Goal: Navigation & Orientation: Find specific page/section

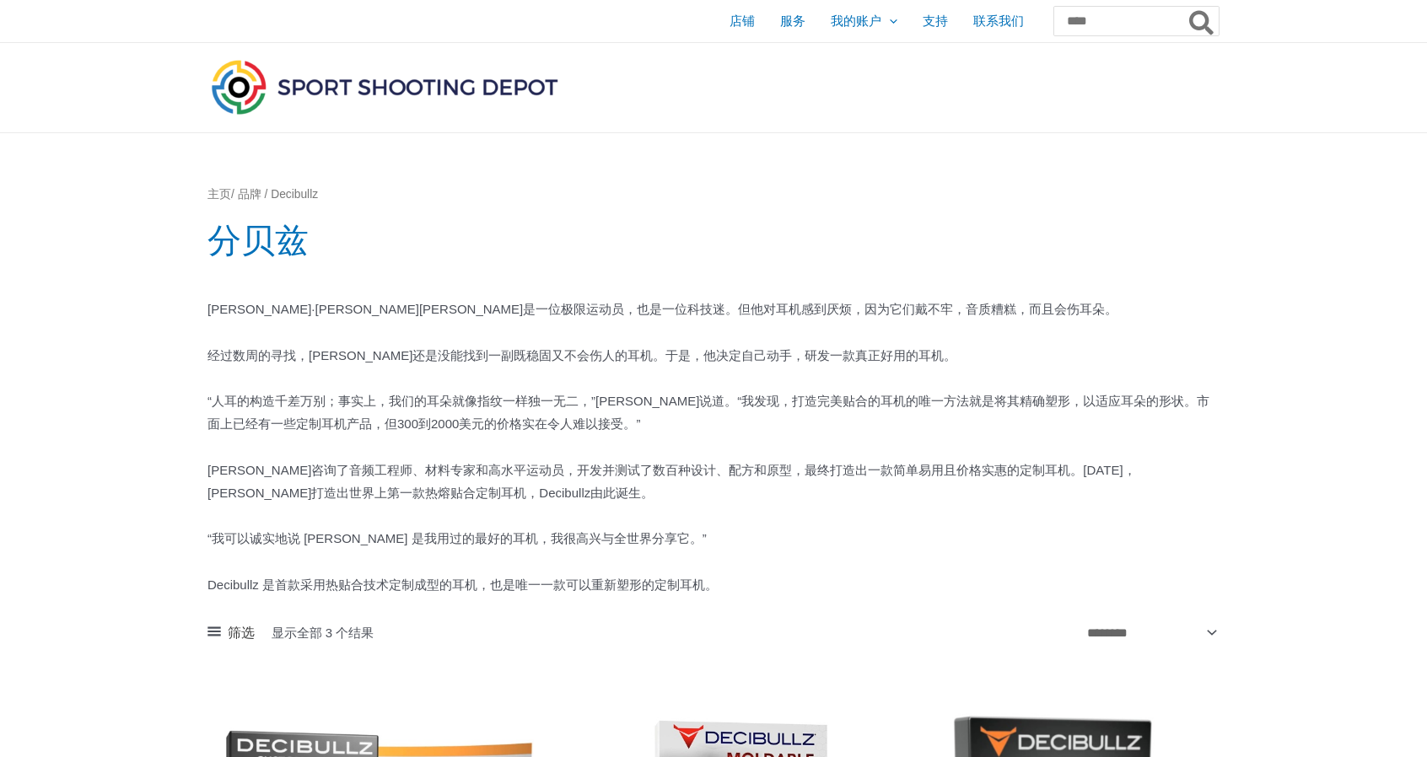
click at [258, 196] on font "/ 品牌 / Decibullz" at bounding box center [274, 194] width 87 height 13
click at [256, 191] on font "/ 品牌 / Decibullz" at bounding box center [274, 194] width 87 height 13
click at [337, 97] on img at bounding box center [384, 87] width 354 height 62
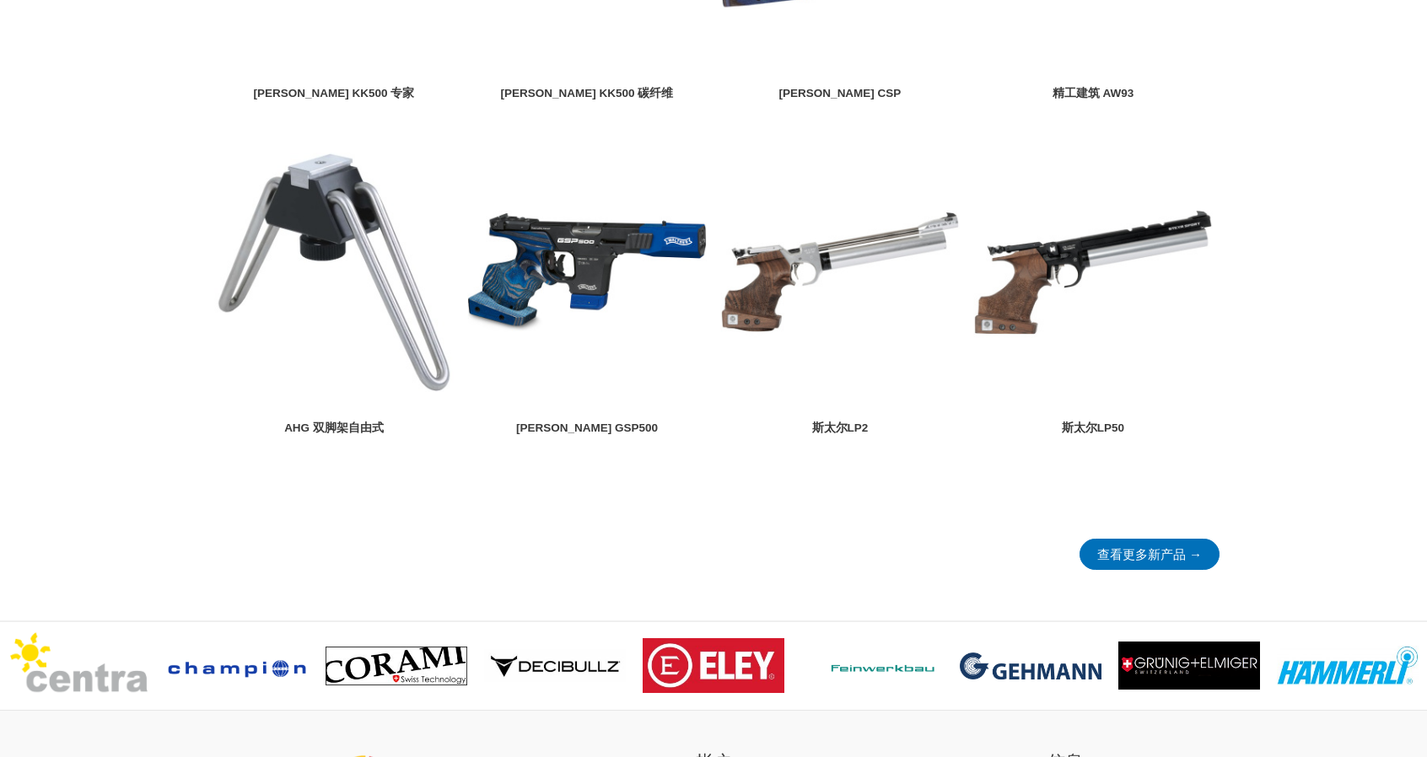
scroll to position [2014, 0]
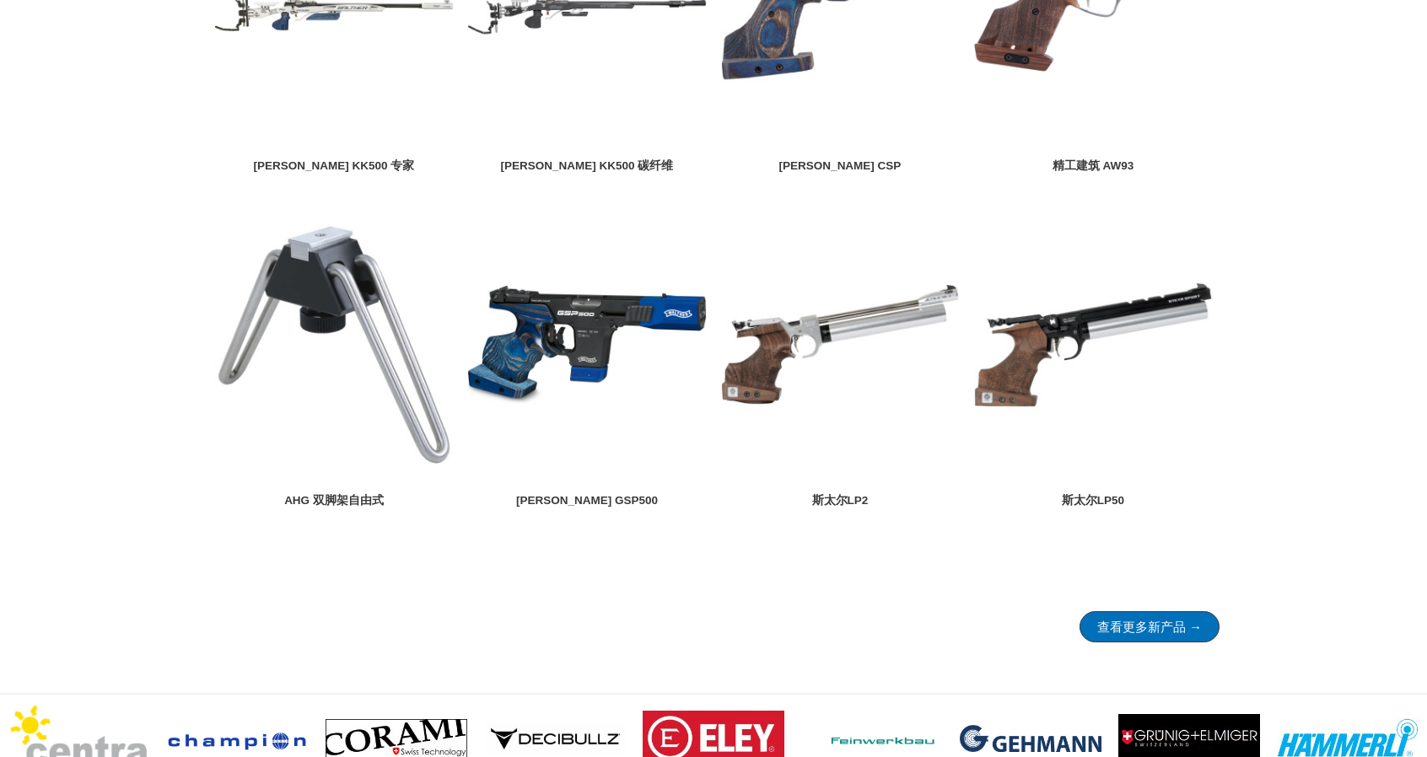
click at [1137, 623] on font "查看更多新产品 →" at bounding box center [1149, 627] width 105 height 14
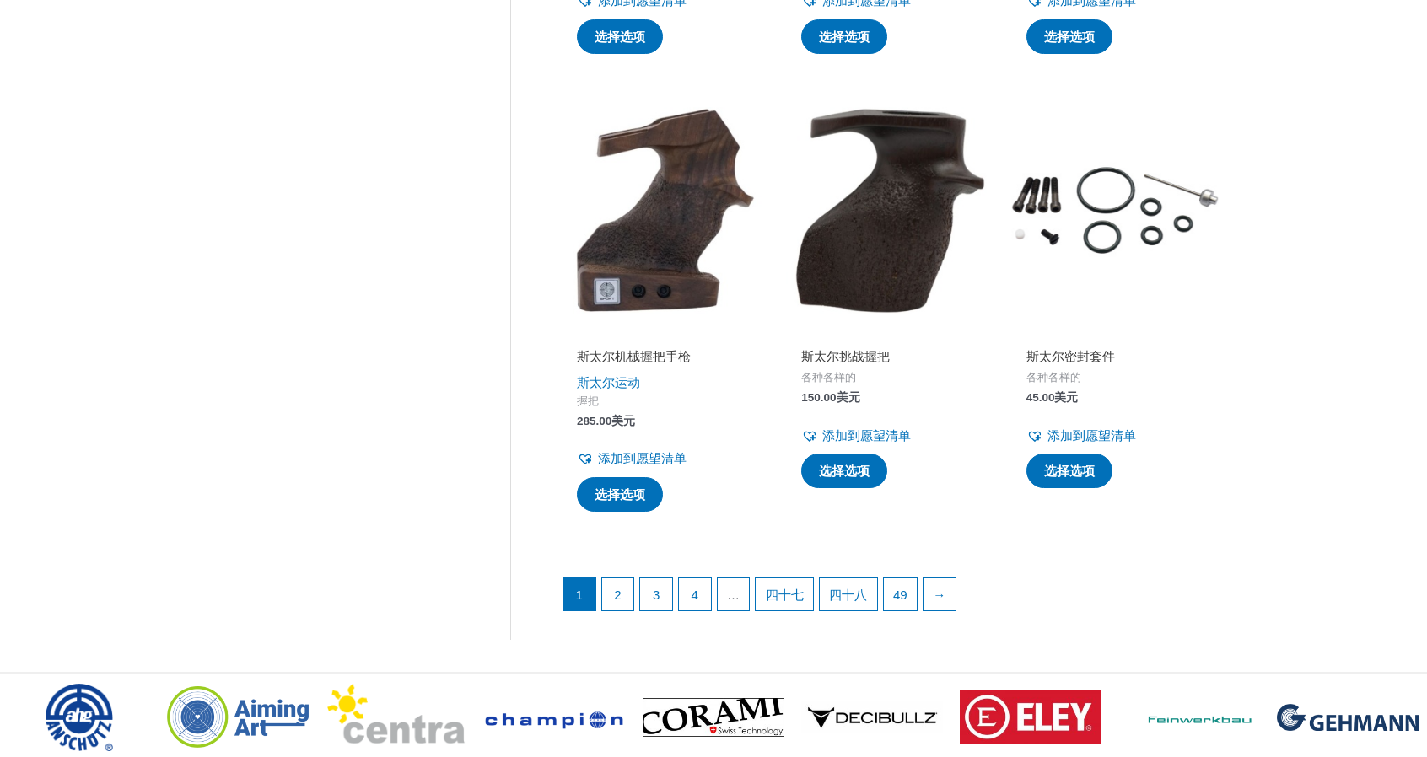
scroll to position [2108, 0]
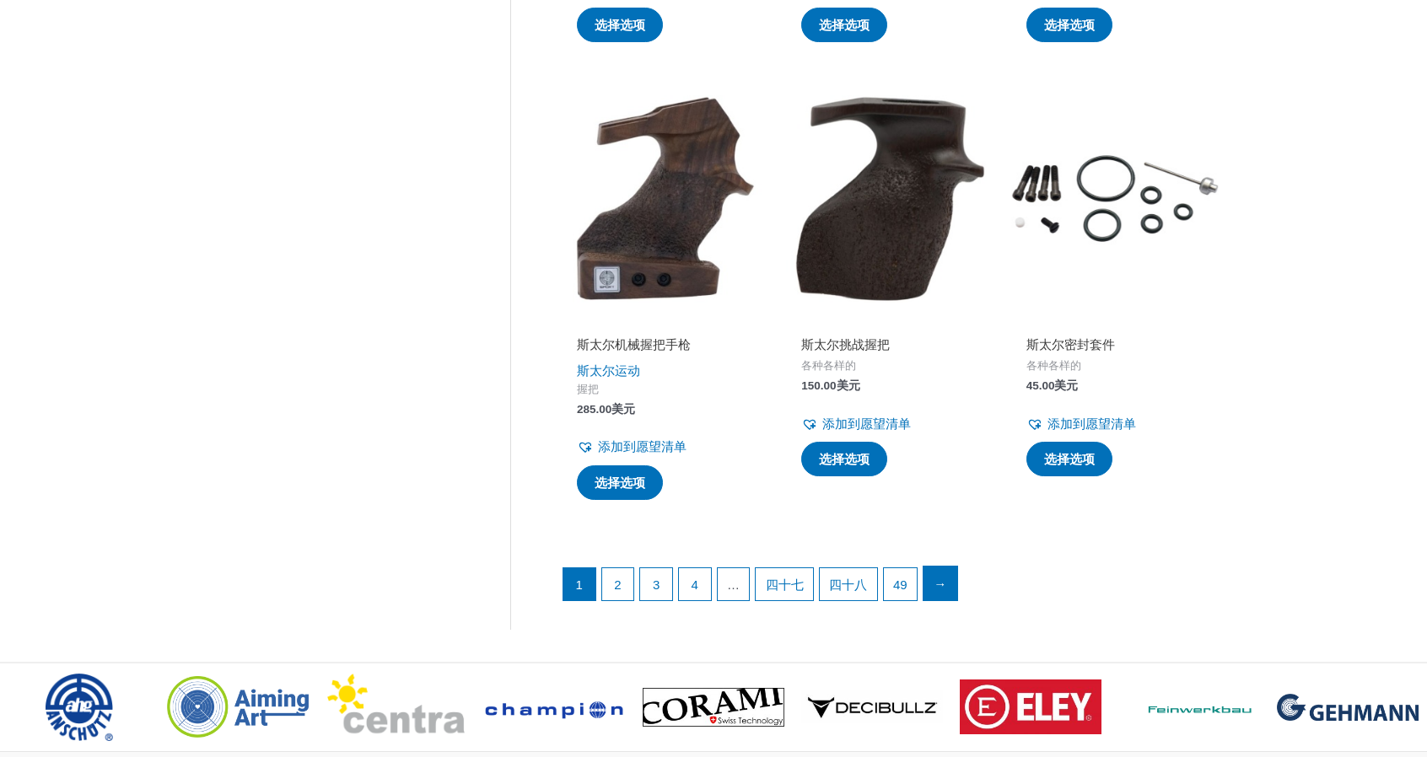
click at [943, 587] on font "→" at bounding box center [939, 584] width 13 height 14
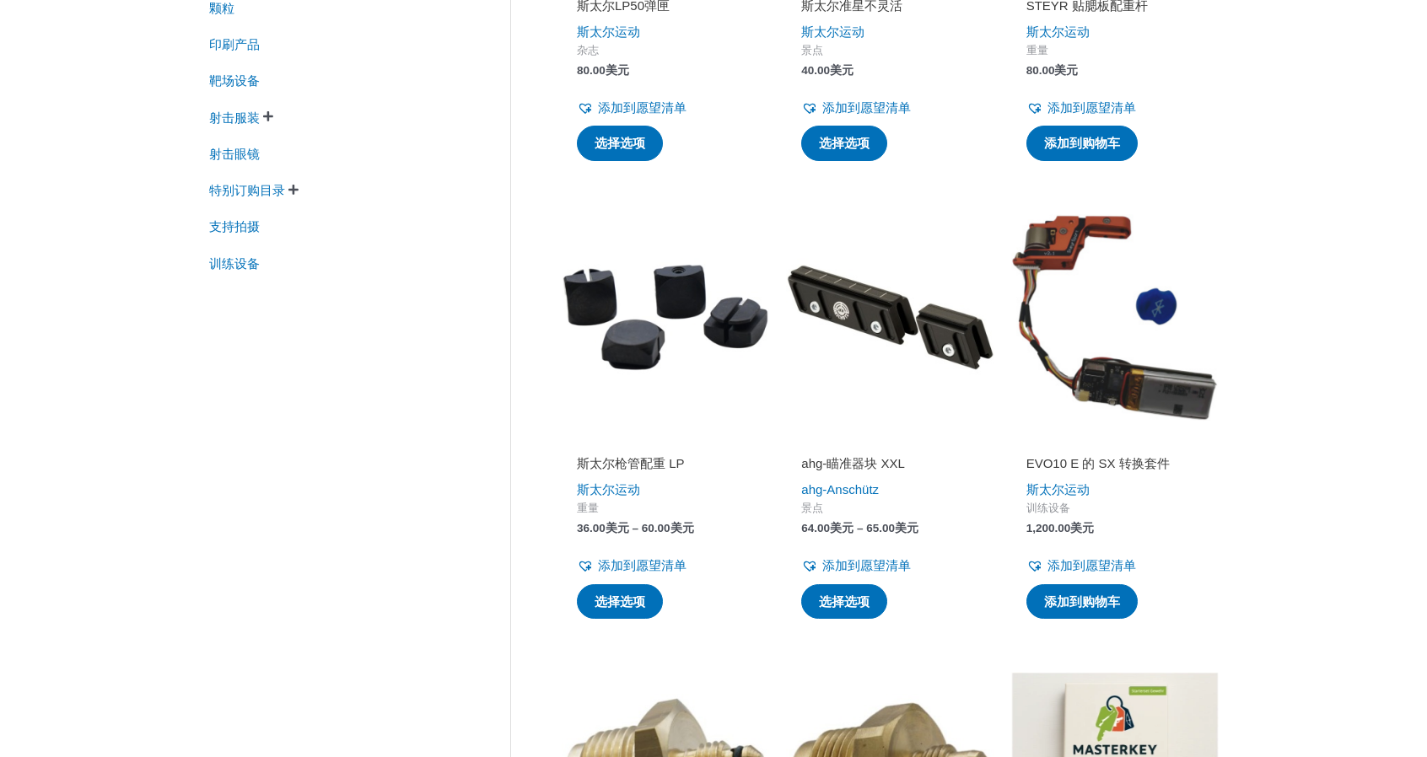
scroll to position [590, 0]
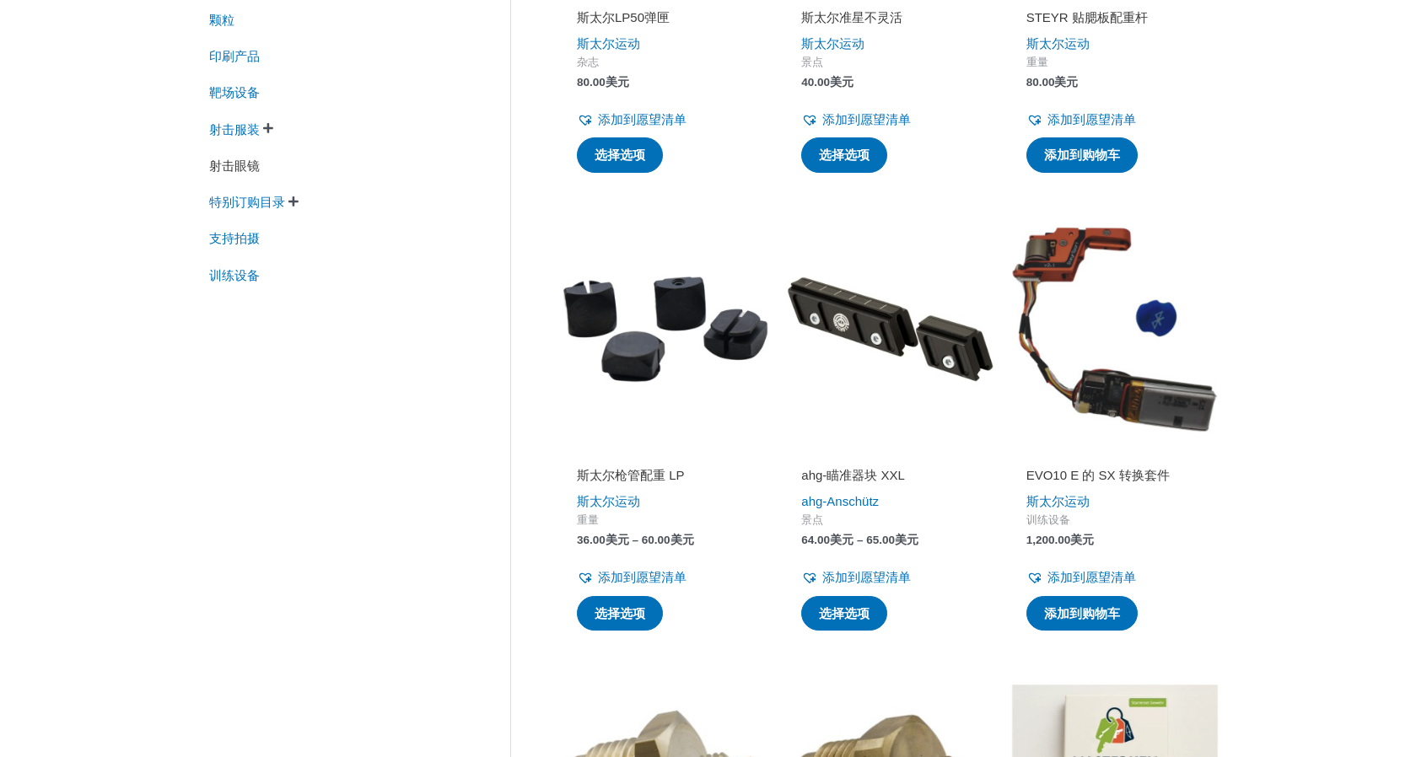
click at [238, 169] on font "射击眼镜" at bounding box center [234, 166] width 51 height 14
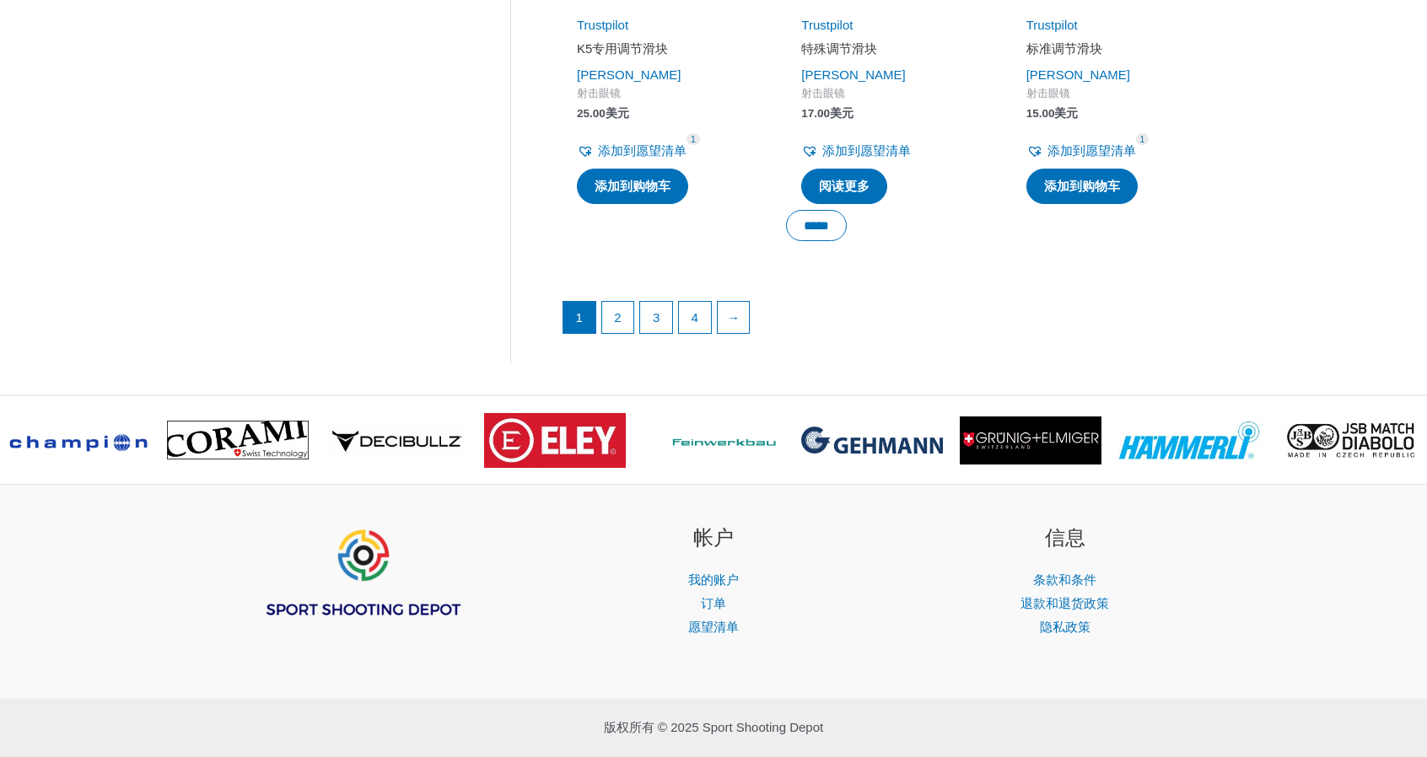
scroll to position [2445, 0]
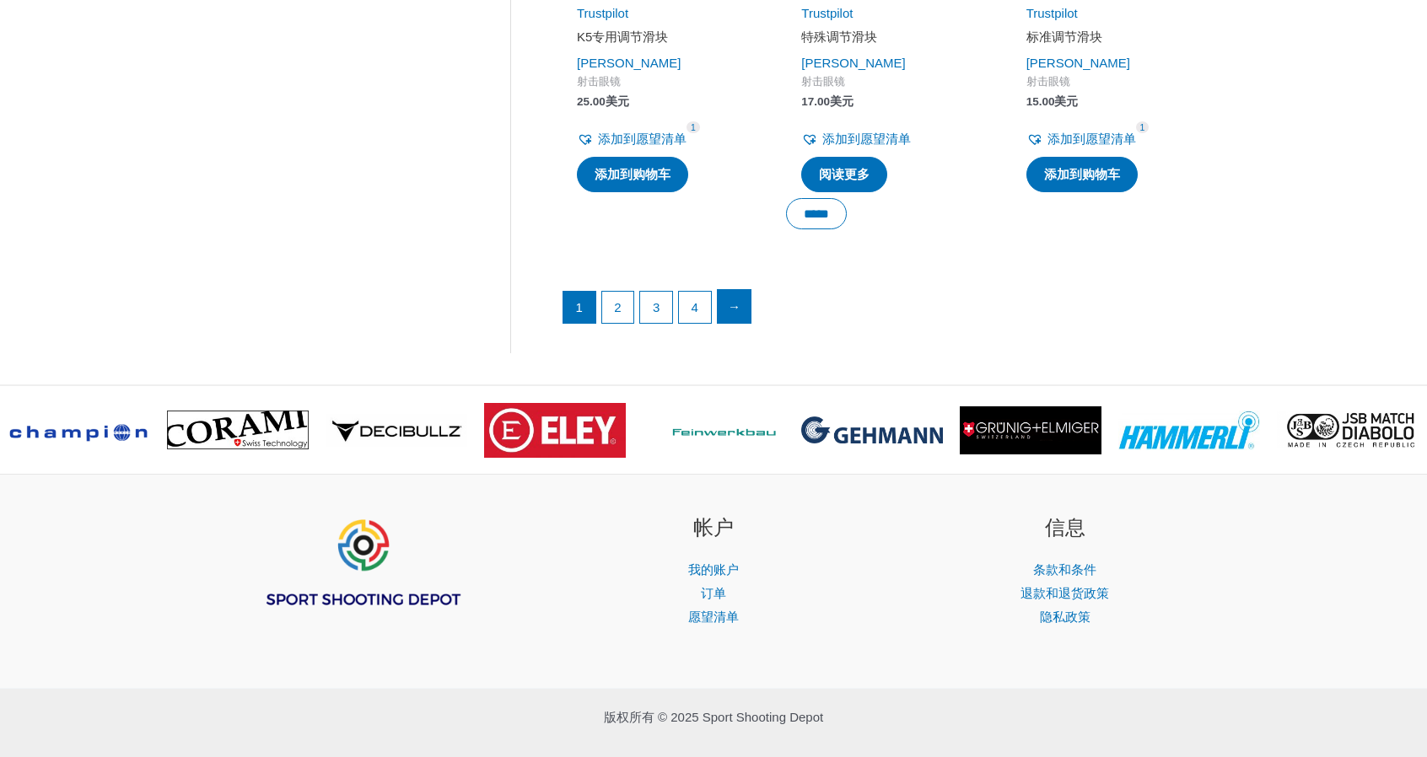
click at [729, 303] on font "→" at bounding box center [734, 306] width 13 height 14
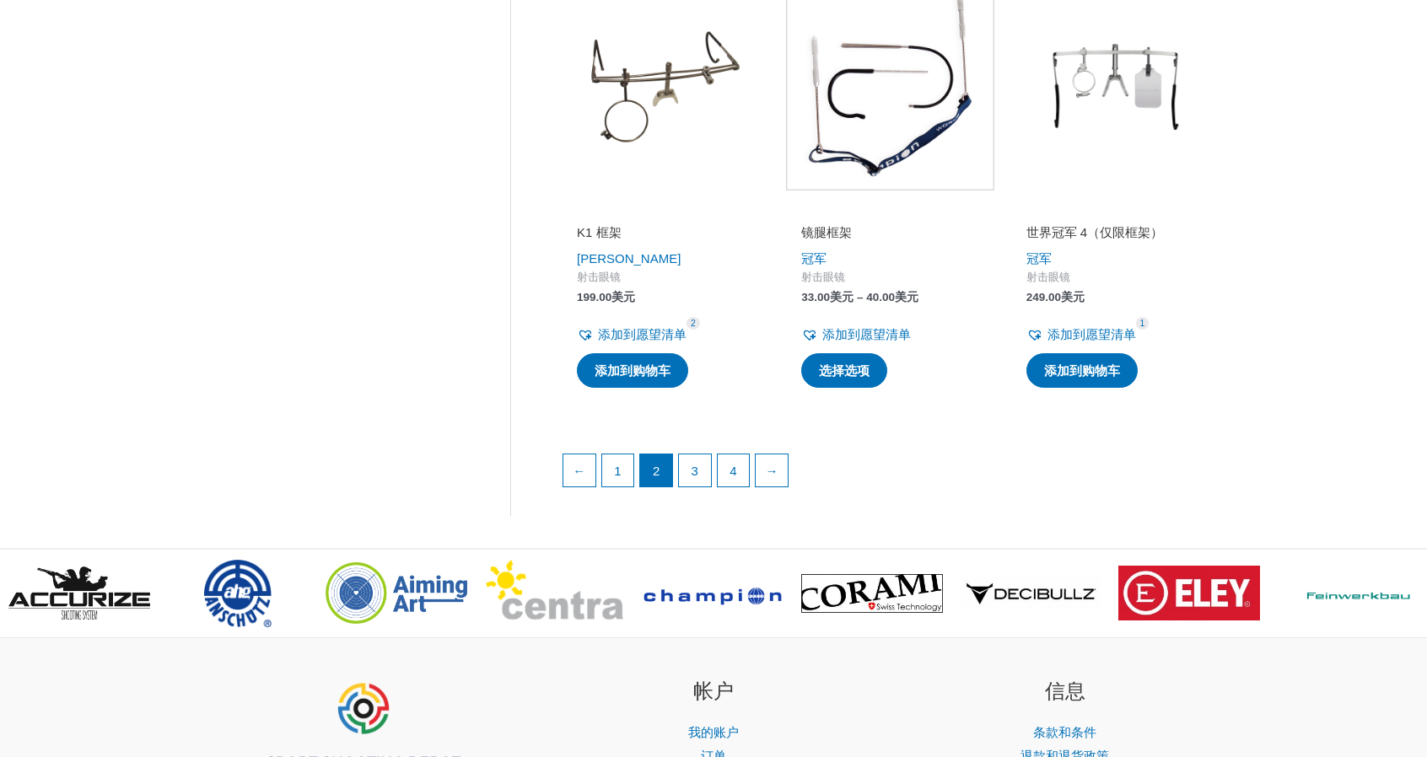
scroll to position [2361, 0]
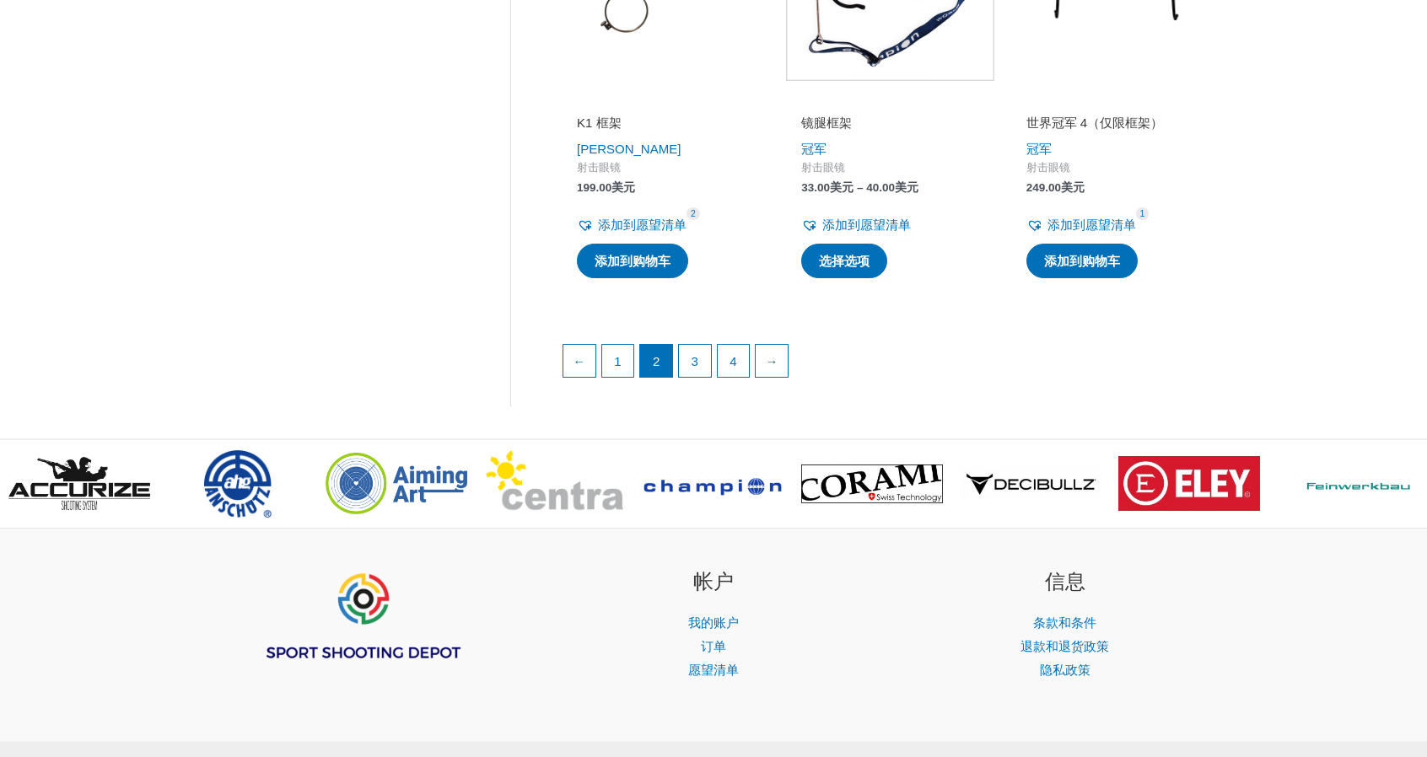
click at [767, 377] on ul "← 1 2 3 4 →" at bounding box center [889, 365] width 655 height 42
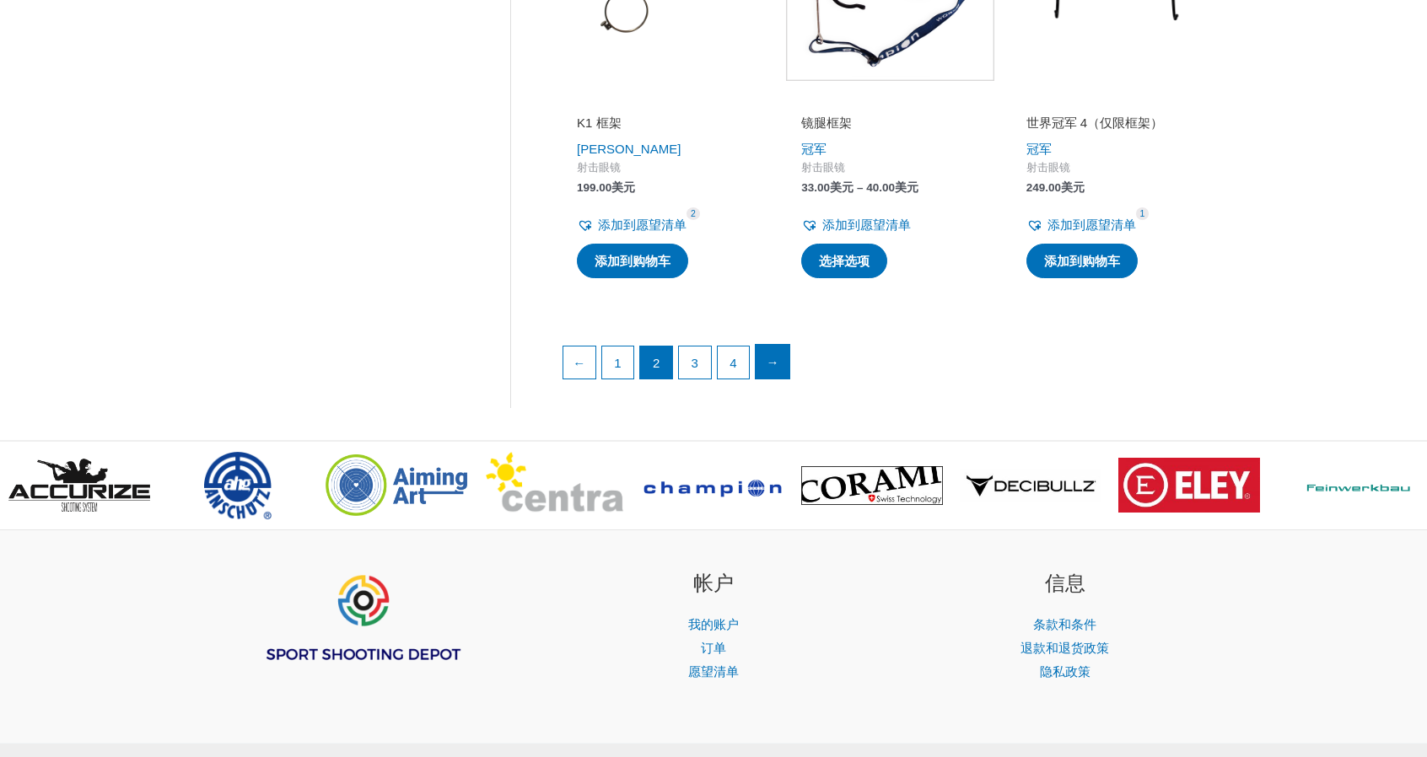
click at [774, 362] on font "→" at bounding box center [772, 362] width 13 height 14
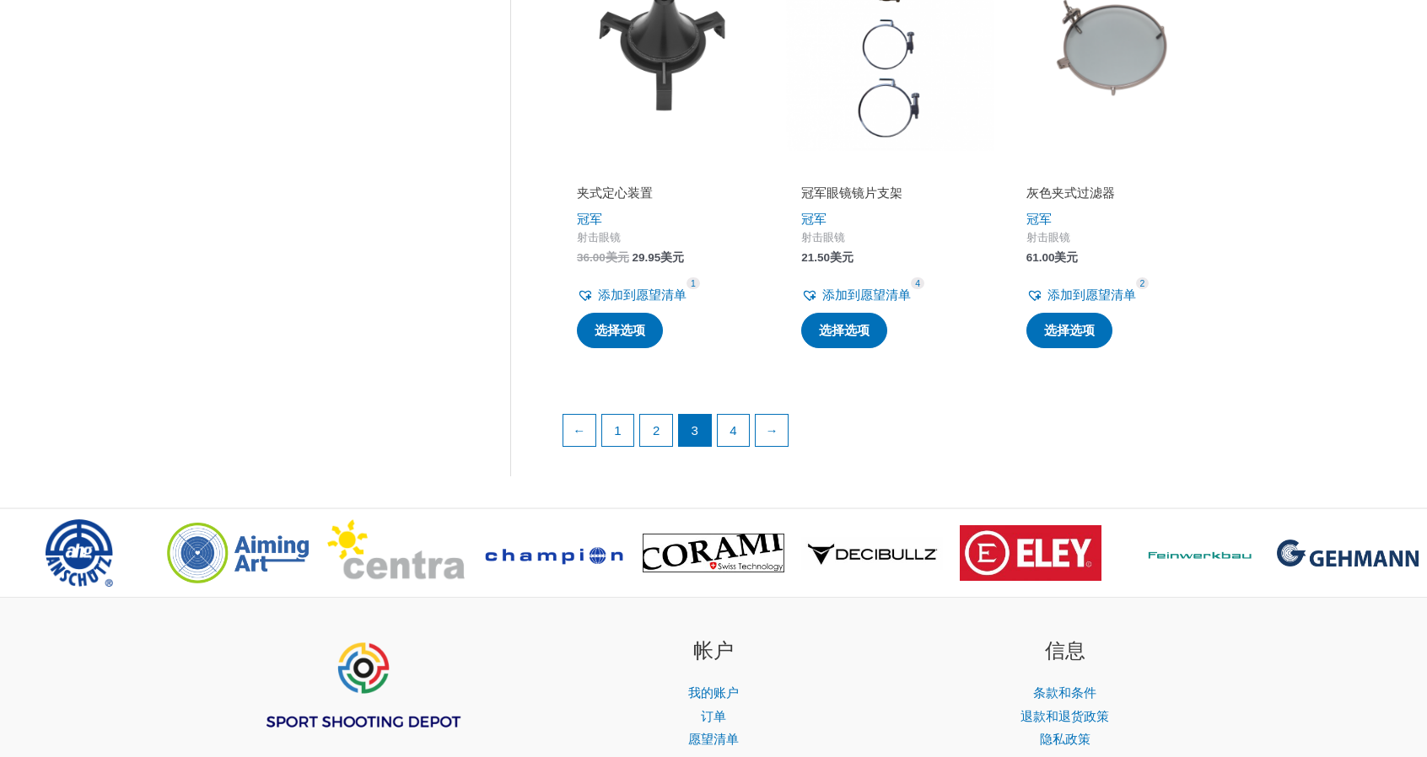
scroll to position [2445, 0]
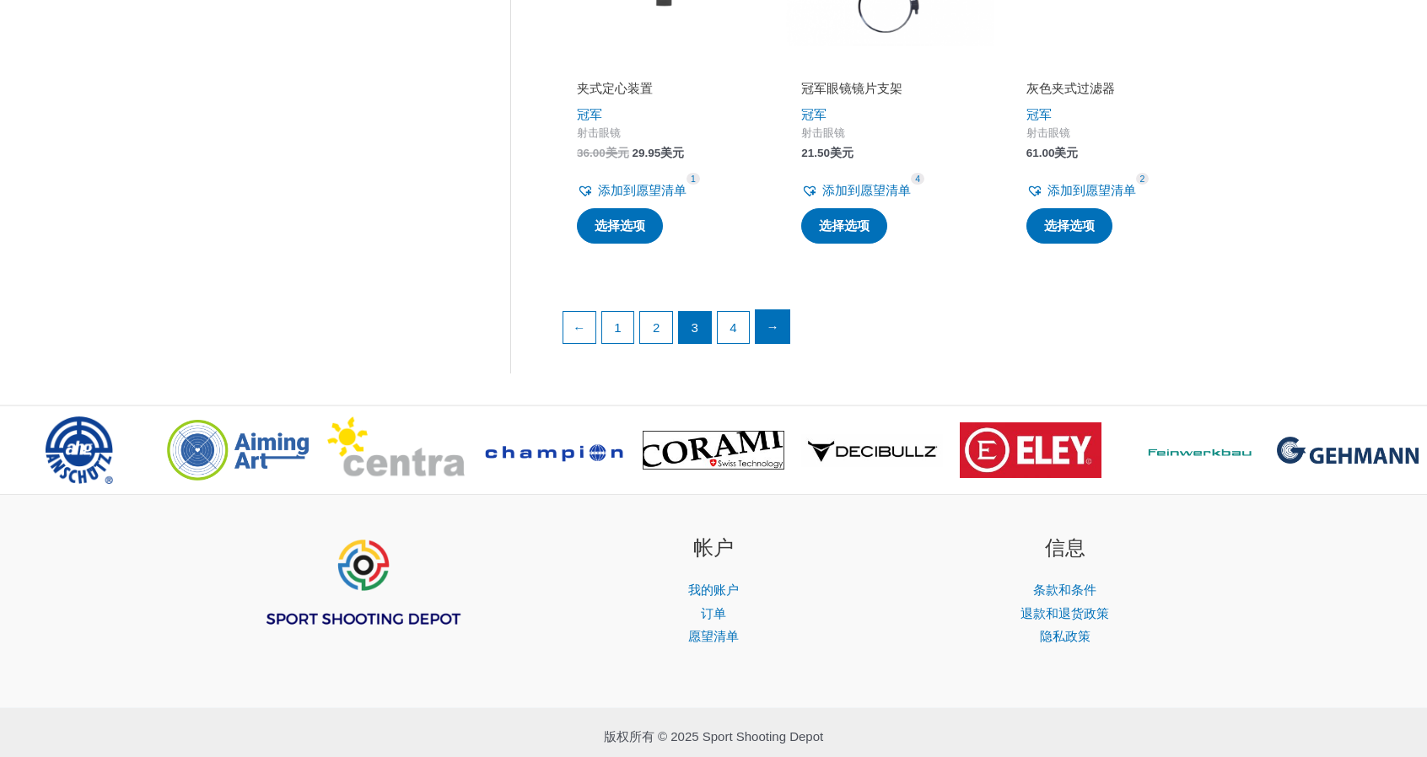
click at [772, 332] on link "→" at bounding box center [772, 327] width 34 height 34
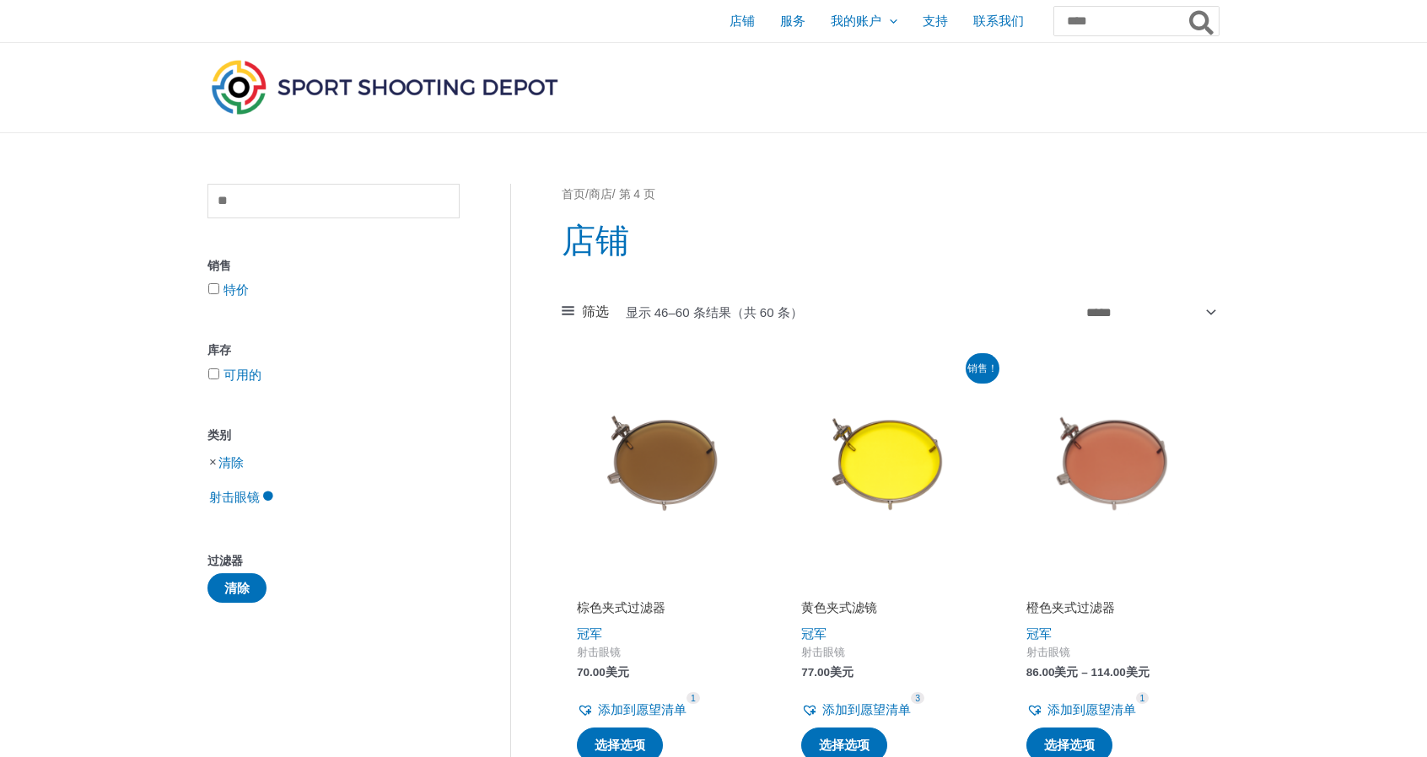
click at [376, 83] on img at bounding box center [384, 87] width 354 height 62
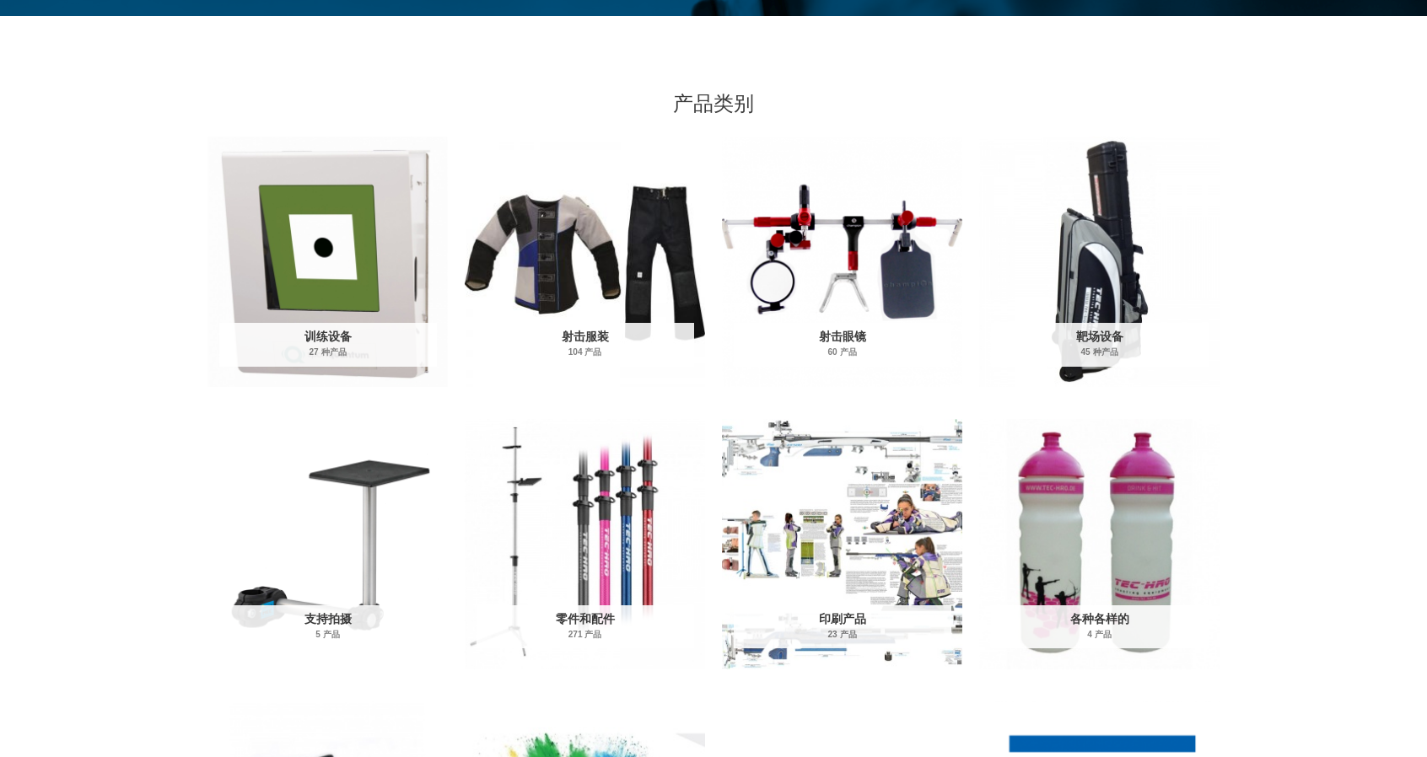
scroll to position [590, 0]
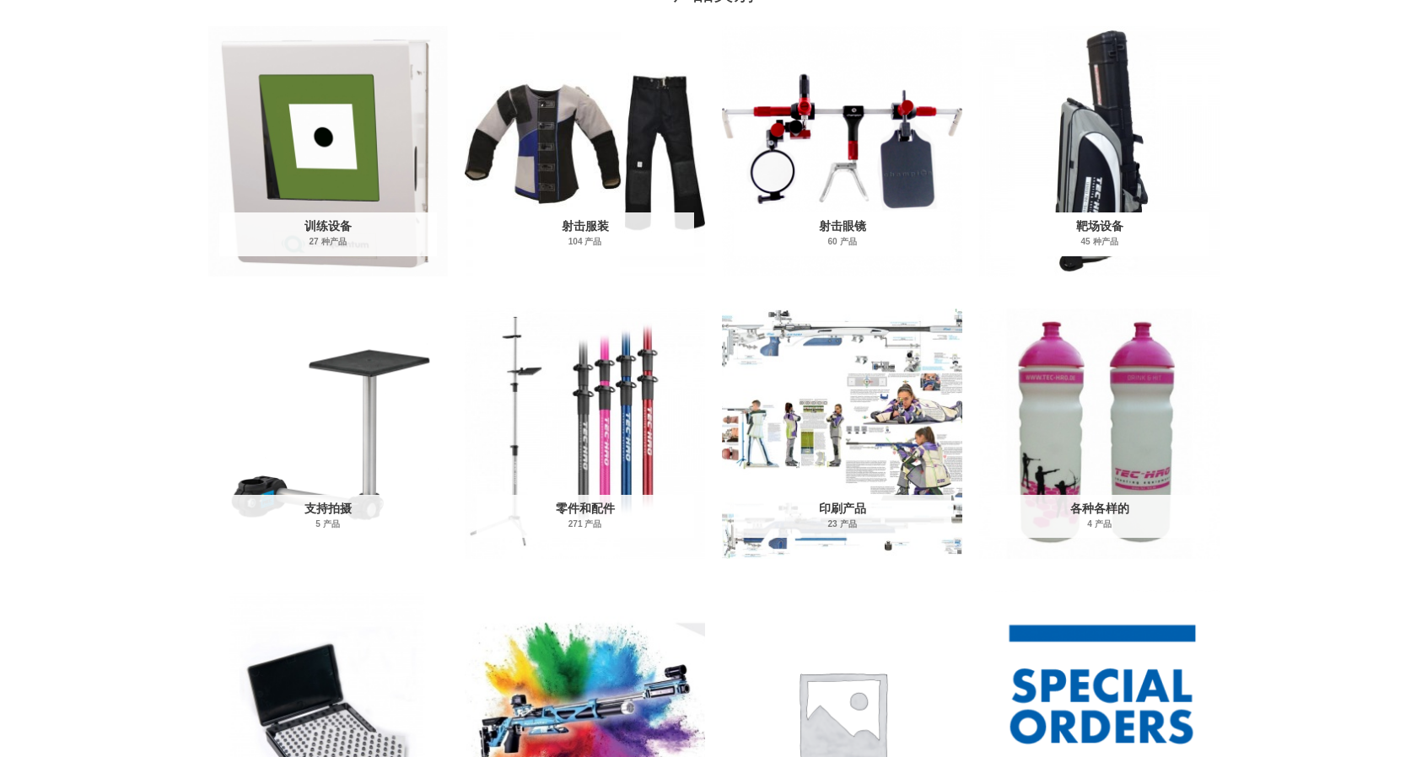
click at [1089, 215] on h2 "靶场设备 45 种产品" at bounding box center [1100, 234] width 218 height 44
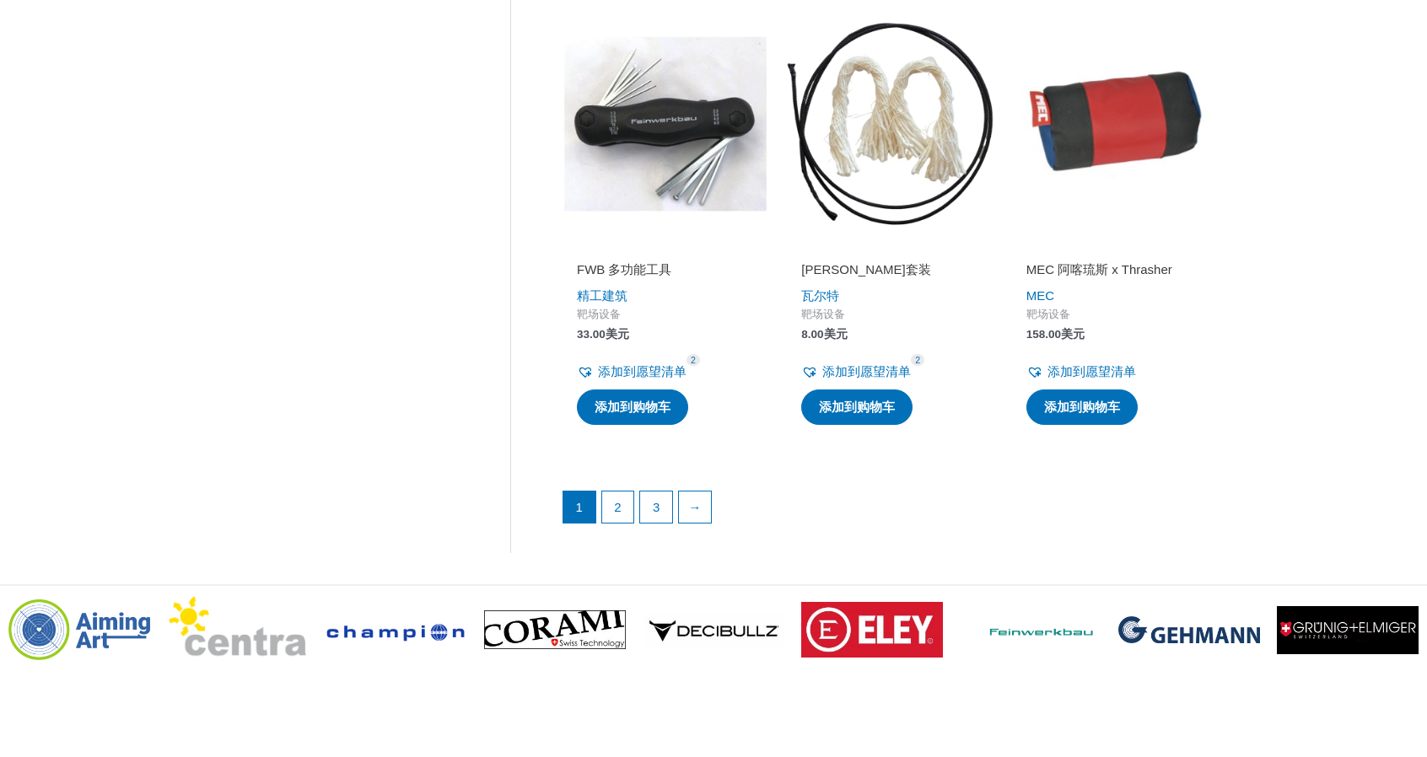
scroll to position [2530, 0]
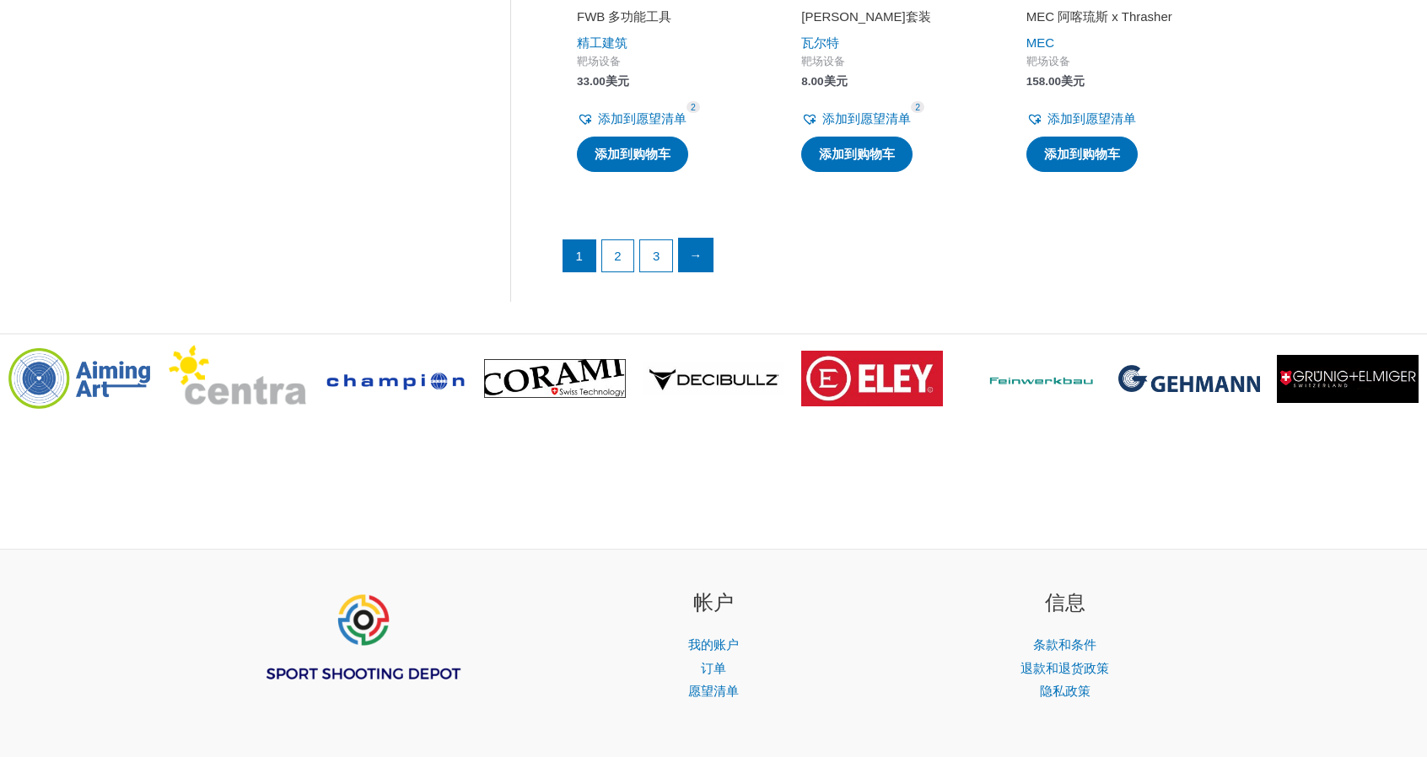
click at [693, 248] on font "→" at bounding box center [695, 255] width 13 height 14
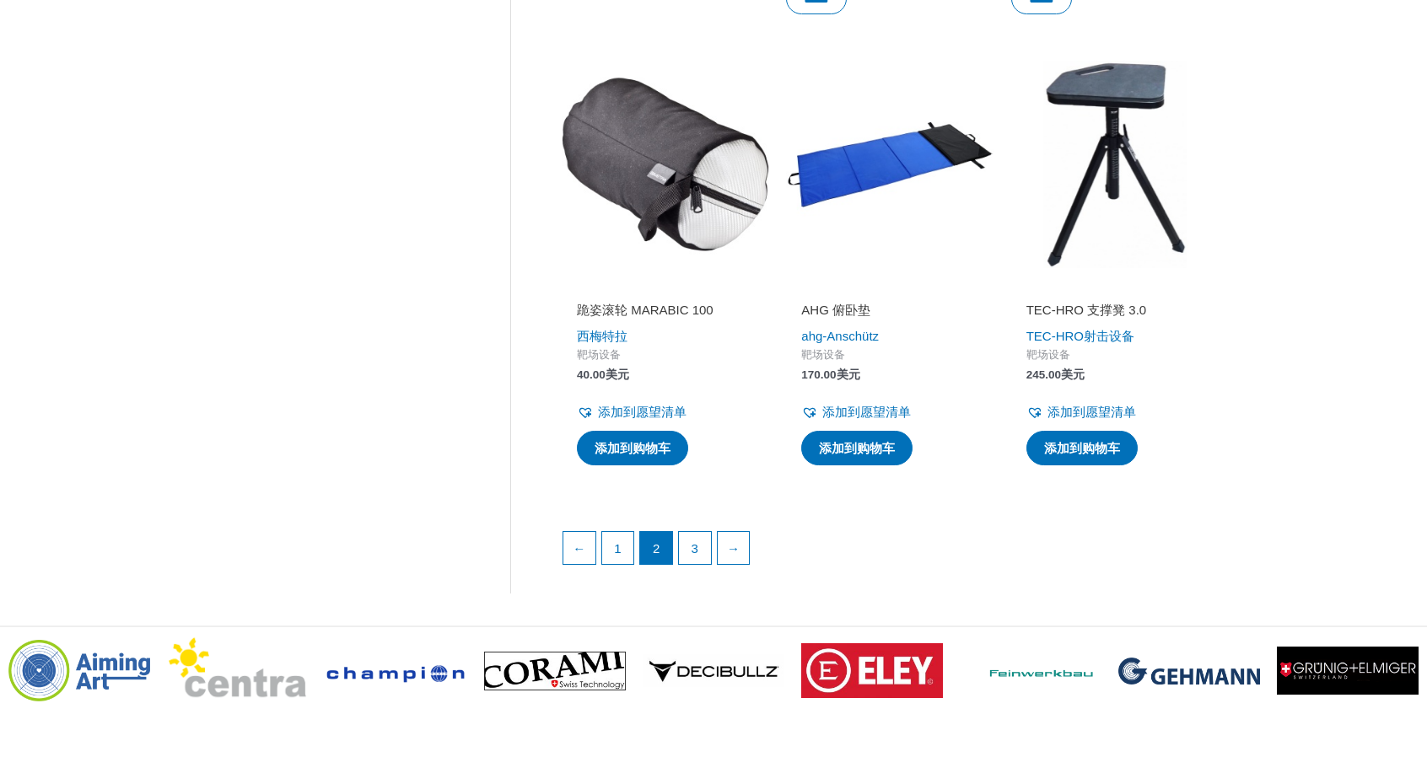
scroll to position [2445, 0]
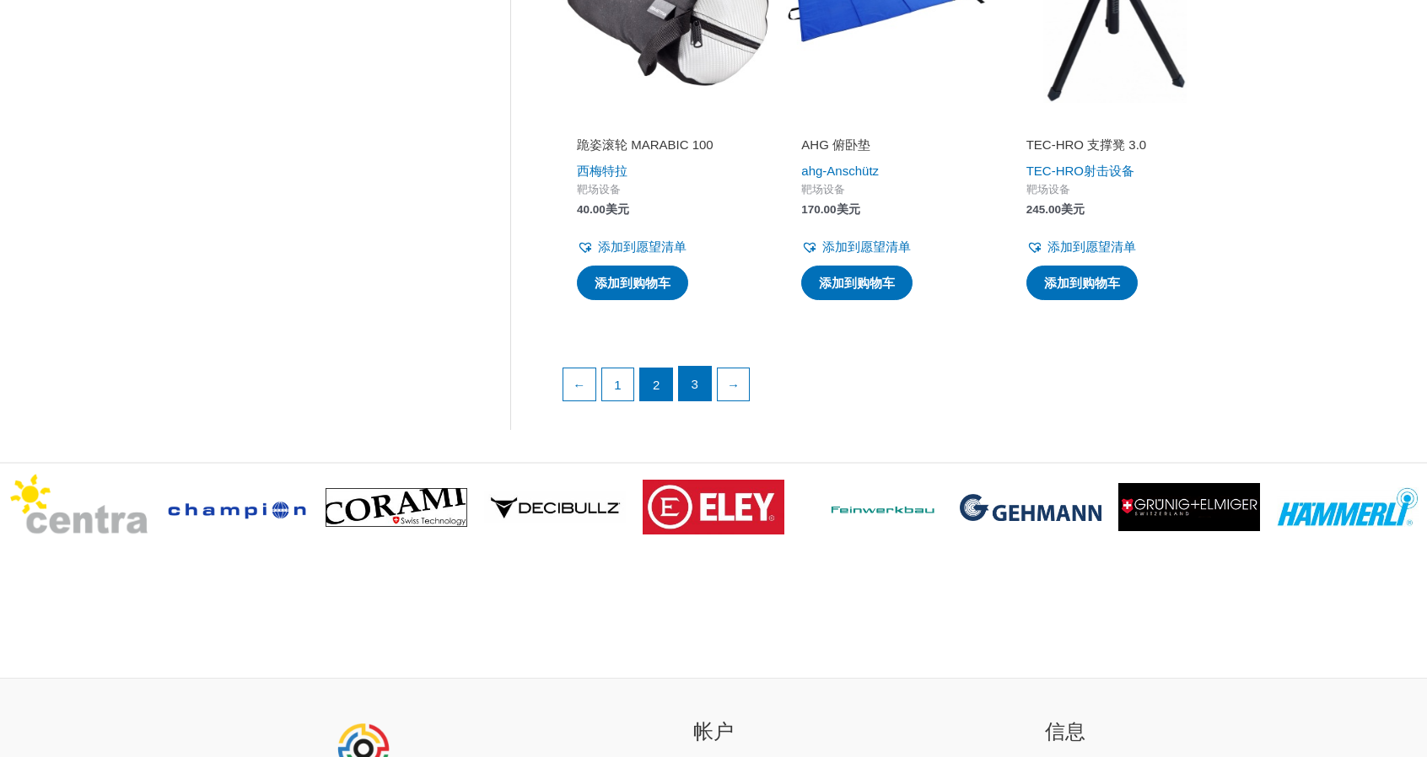
click at [698, 384] on font "3" at bounding box center [694, 384] width 7 height 14
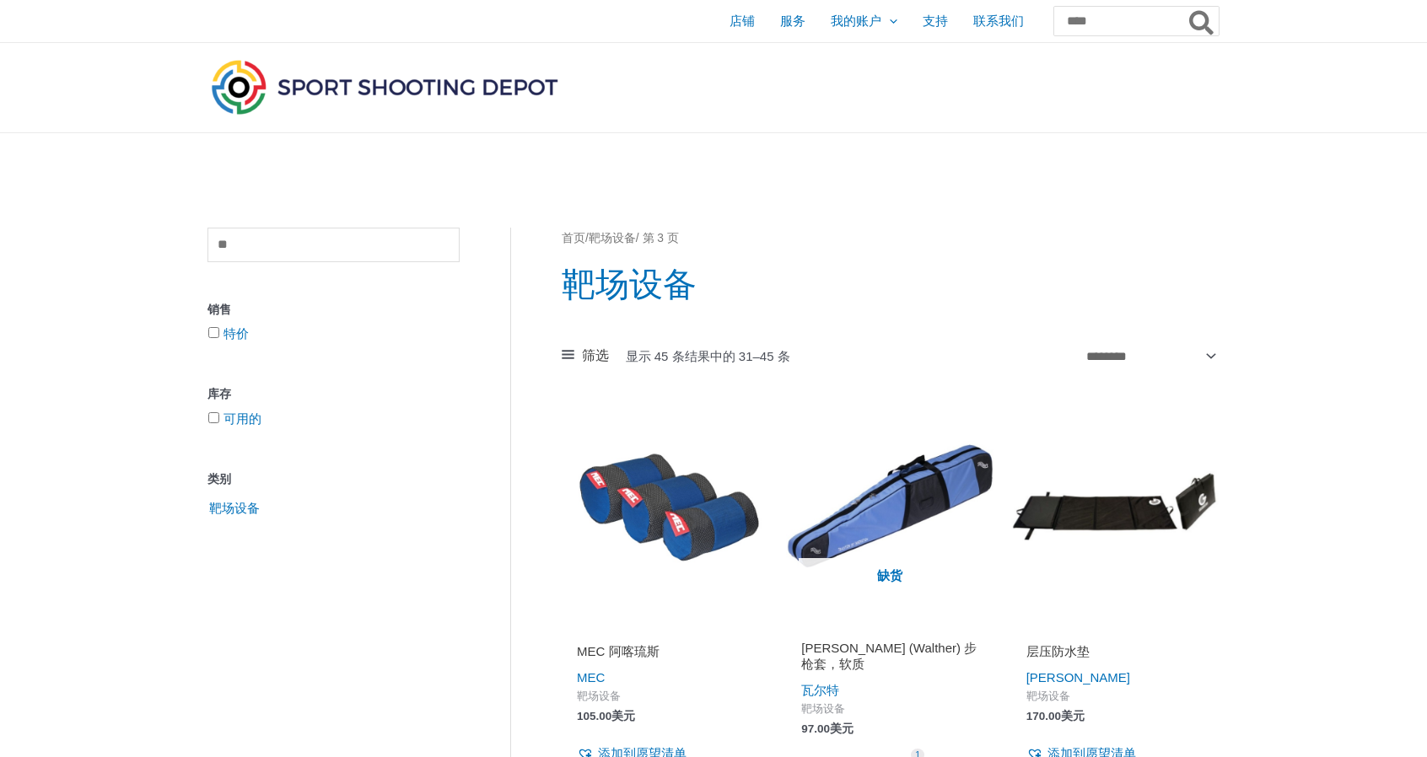
click at [396, 90] on img at bounding box center [384, 87] width 354 height 62
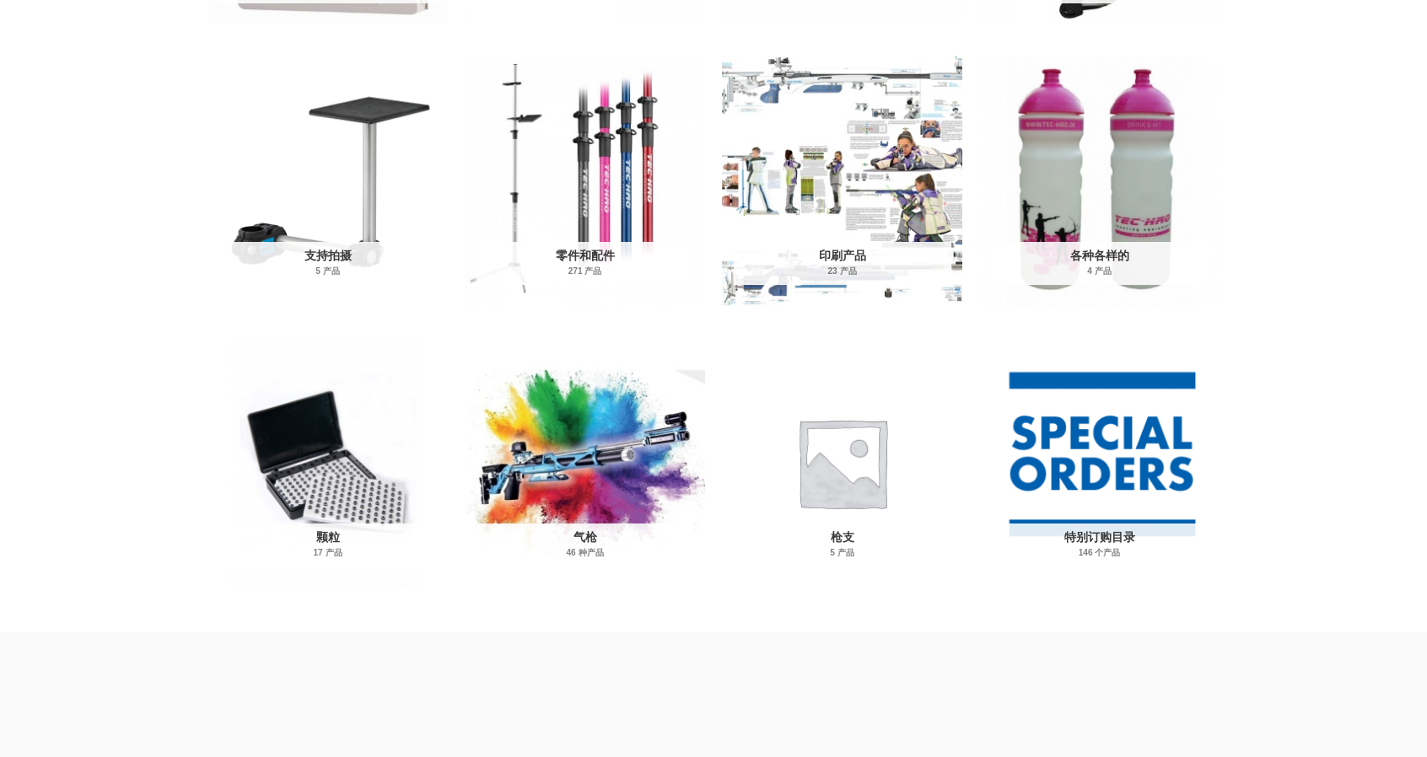
scroll to position [759, 0]
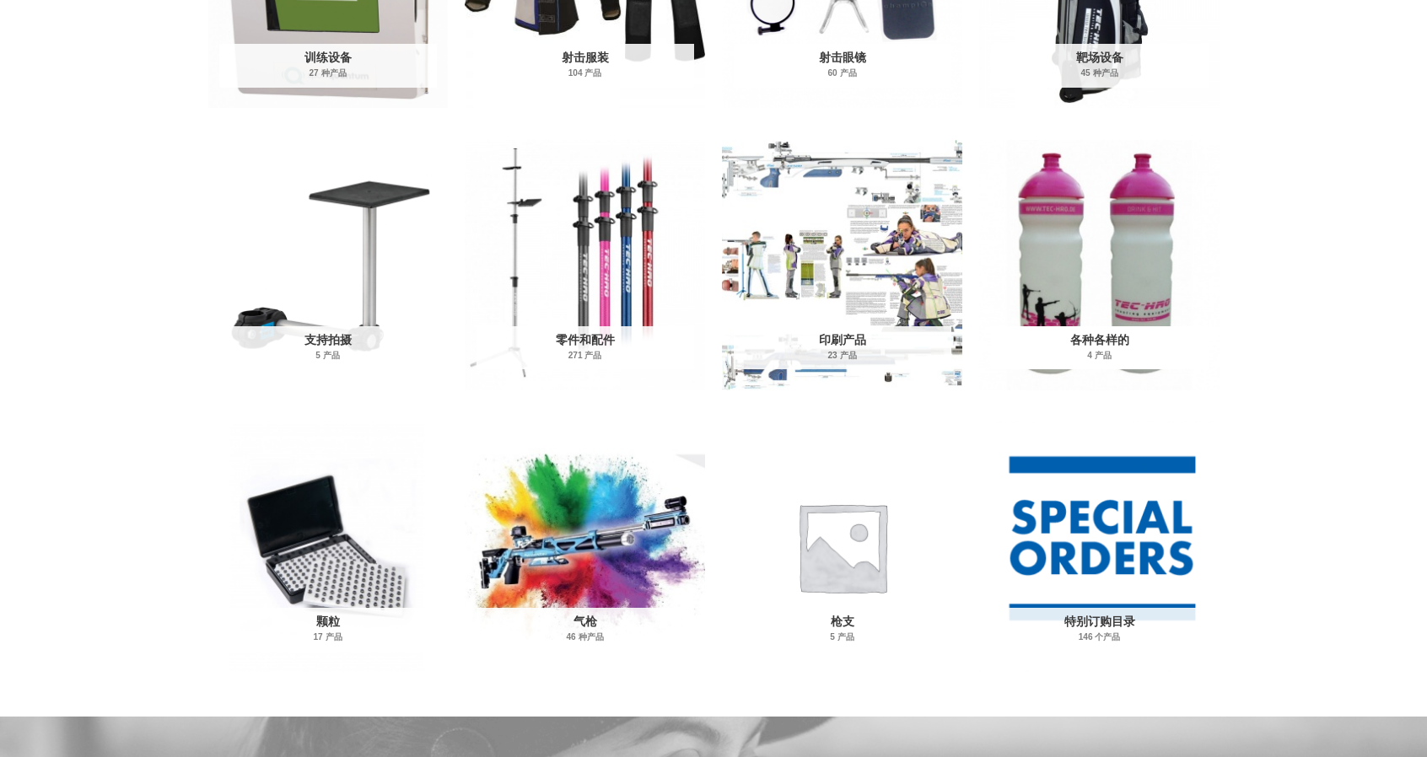
click at [1100, 293] on img "访问产品类别杂项" at bounding box center [1099, 265] width 240 height 250
